Goal: Task Accomplishment & Management: Manage account settings

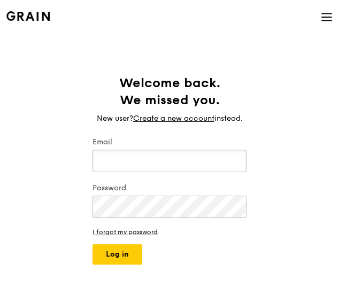
click at [126, 159] on input "Email" at bounding box center [169, 161] width 154 height 22
click at [127, 159] on input "hohy" at bounding box center [169, 161] width 154 height 22
type input "[EMAIL_ADDRESS][DOMAIN_NAME]"
click at [92, 244] on button "Log in" at bounding box center [117, 254] width 50 height 20
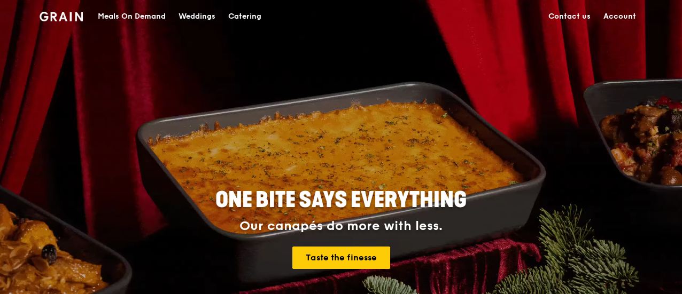
click at [340, 12] on link "Account" at bounding box center [619, 17] width 45 height 32
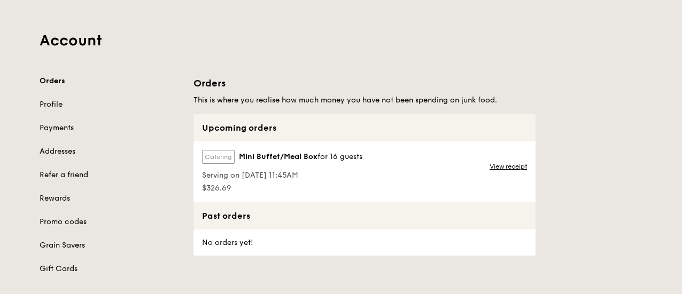
scroll to position [107, 0]
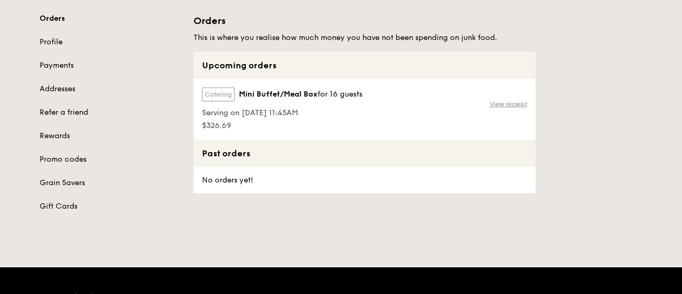
click at [340, 103] on link "View receipt" at bounding box center [507, 104] width 37 height 9
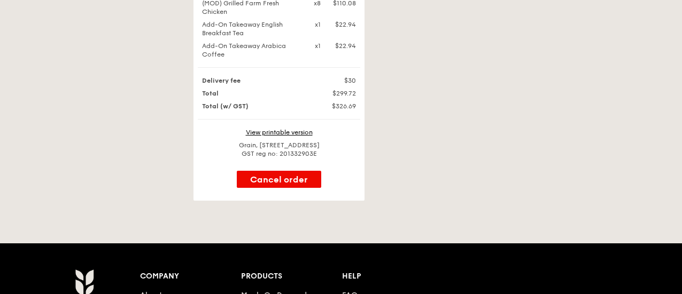
scroll to position [374, 0]
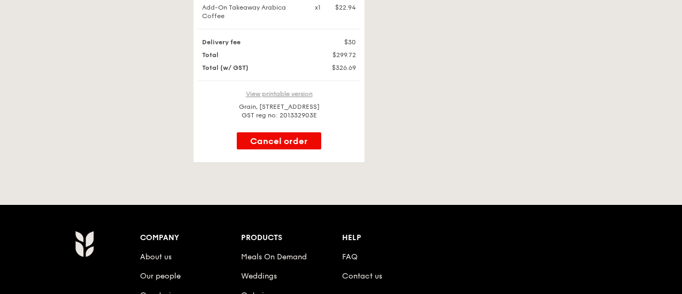
click at [301, 92] on link "View printable version" at bounding box center [279, 93] width 67 height 7
